Goal: Find specific page/section: Find specific page/section

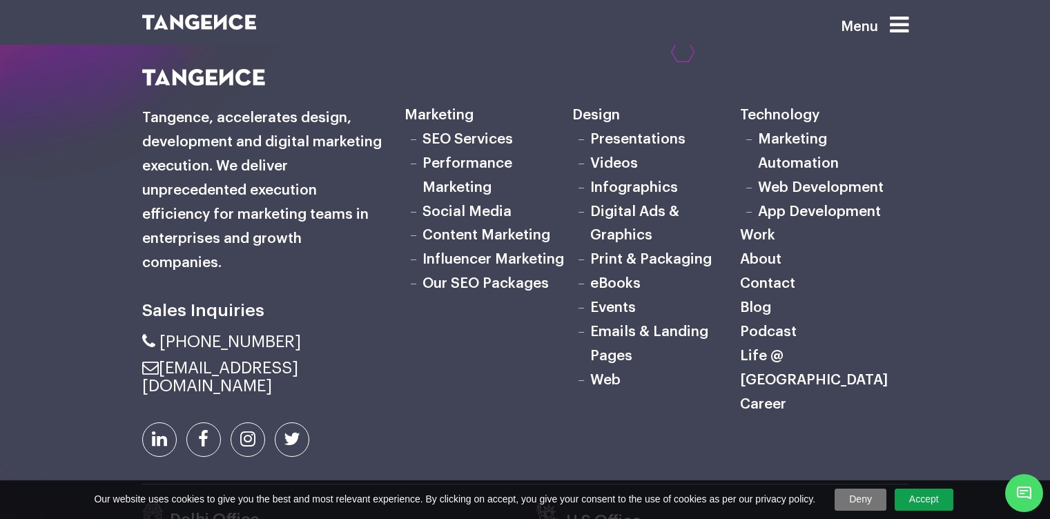
scroll to position [4392, 0]
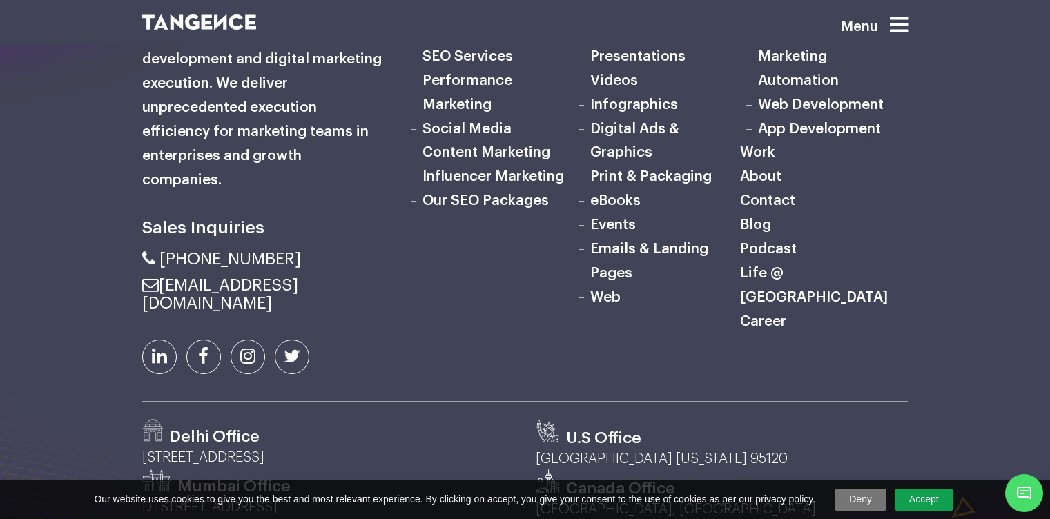
click at [770, 305] on link "Life @ [GEOGRAPHIC_DATA]" at bounding box center [814, 285] width 148 height 39
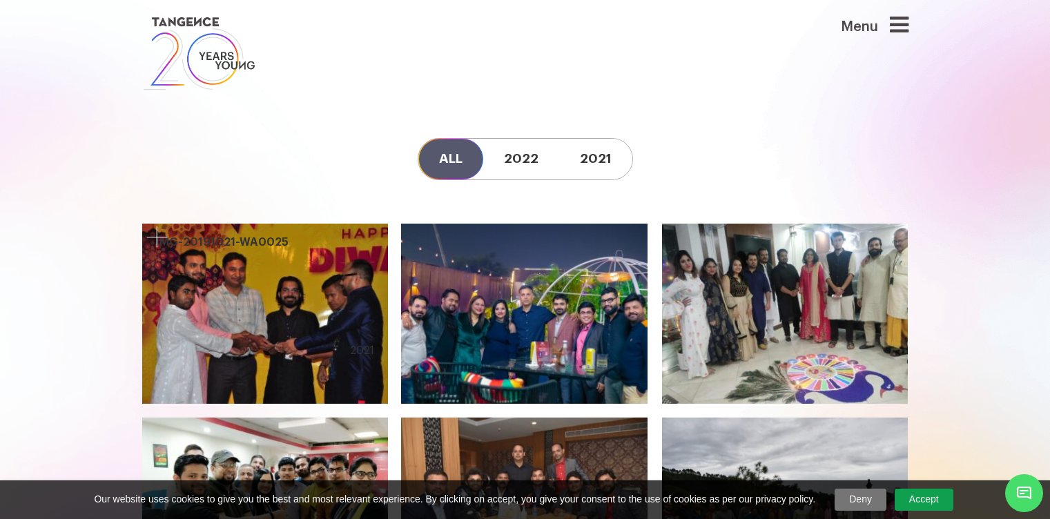
click at [318, 340] on div at bounding box center [265, 313] width 247 height 181
click at [215, 240] on div at bounding box center [265, 313] width 247 height 181
click at [205, 289] on div at bounding box center [265, 313] width 247 height 181
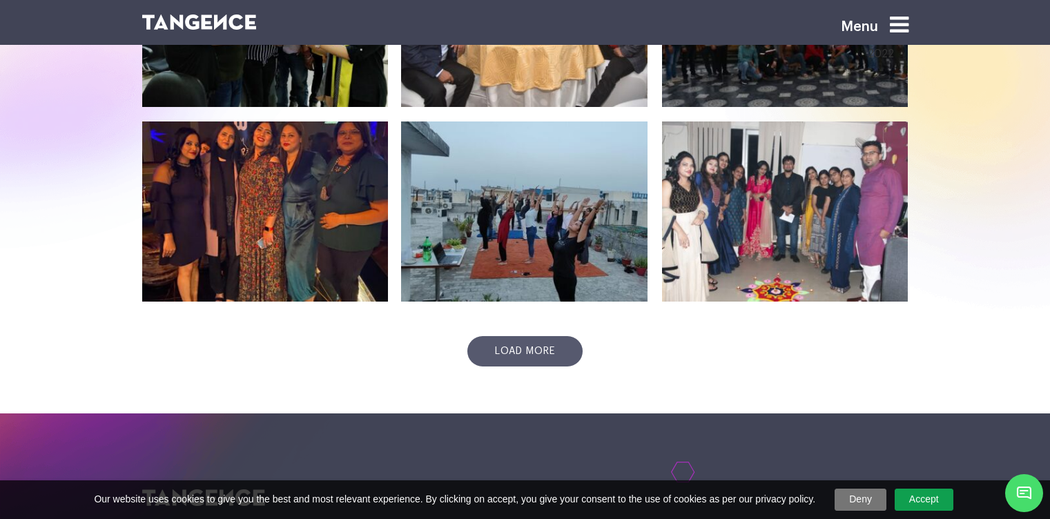
scroll to position [497, 0]
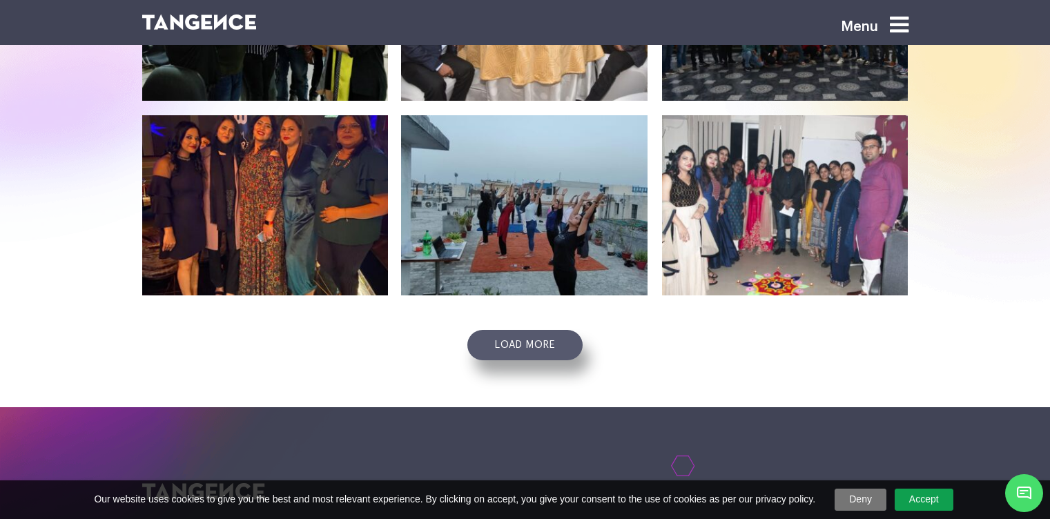
click at [542, 357] on link "Load more" at bounding box center [525, 345] width 115 height 30
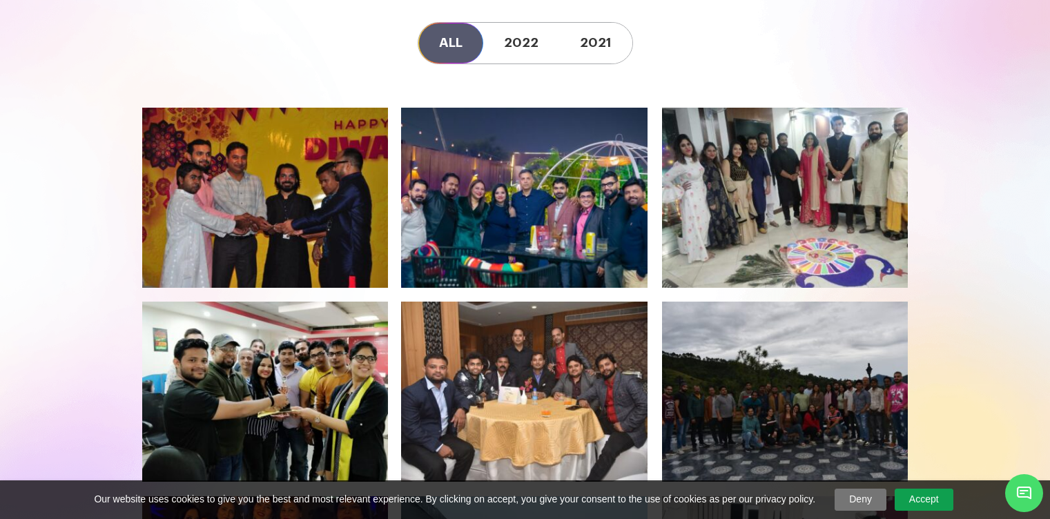
scroll to position [0, 0]
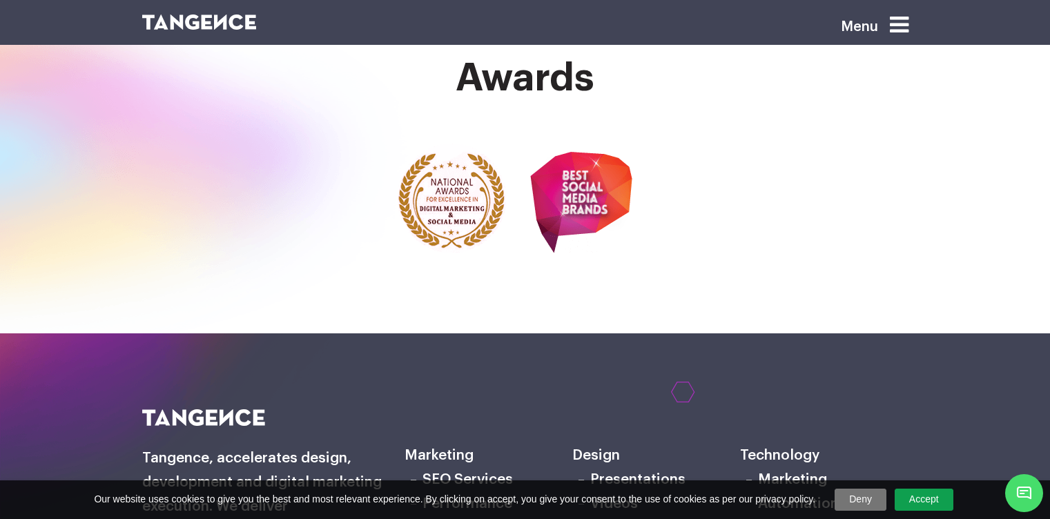
scroll to position [3943, 0]
